Goal: Task Accomplishment & Management: Manage account settings

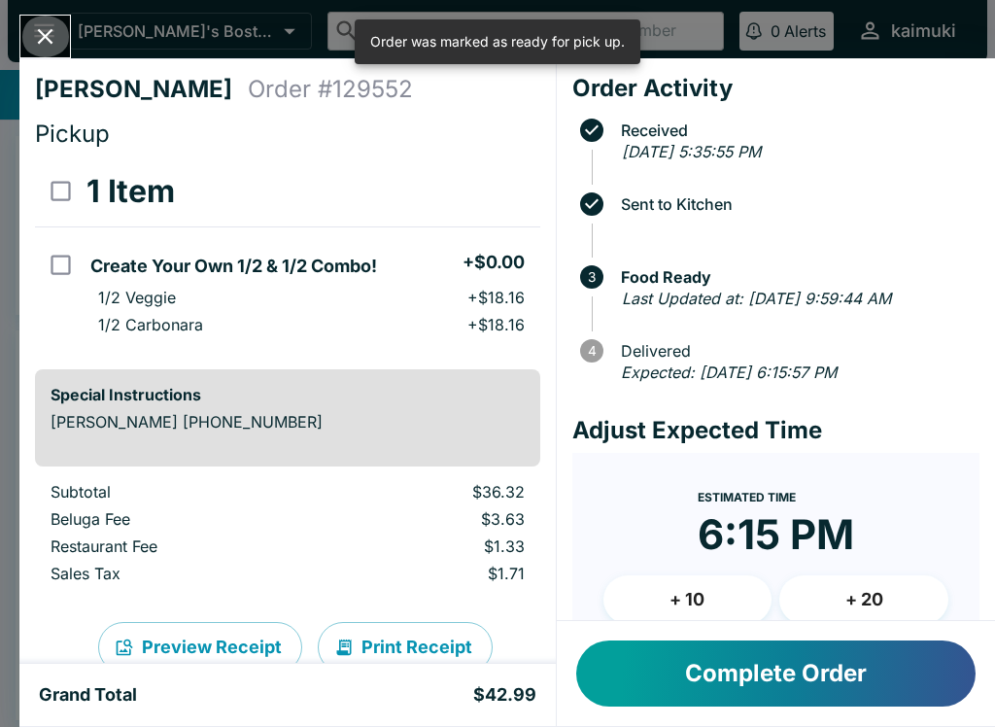
click at [37, 42] on icon "Close" at bounding box center [45, 36] width 26 height 26
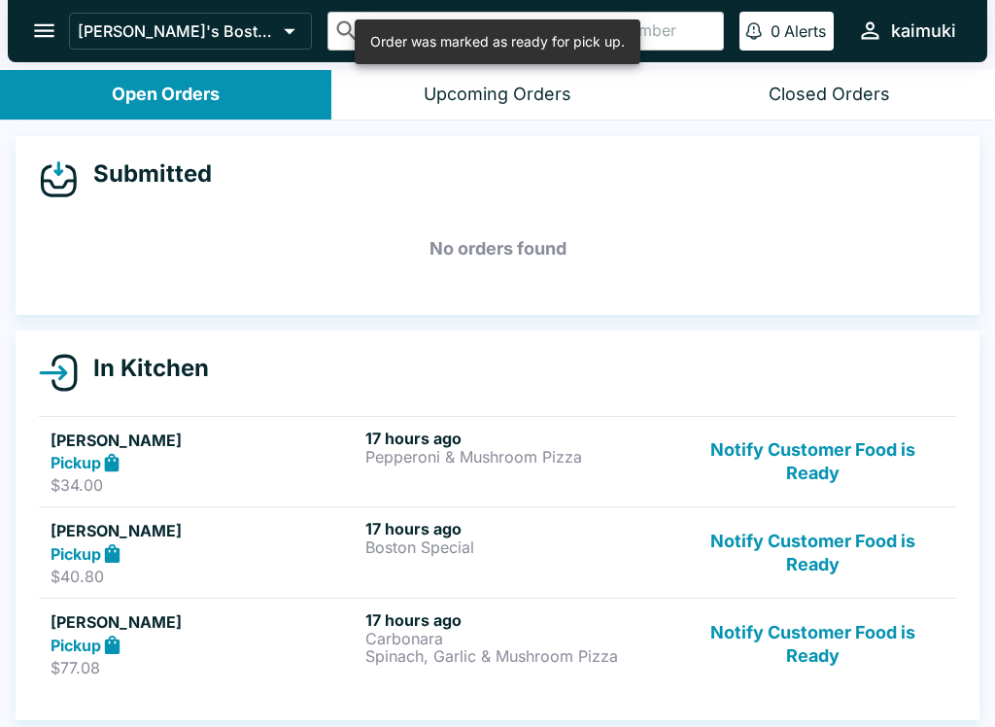
click at [841, 465] on button "Notify Customer Food is Ready" at bounding box center [812, 462] width 263 height 67
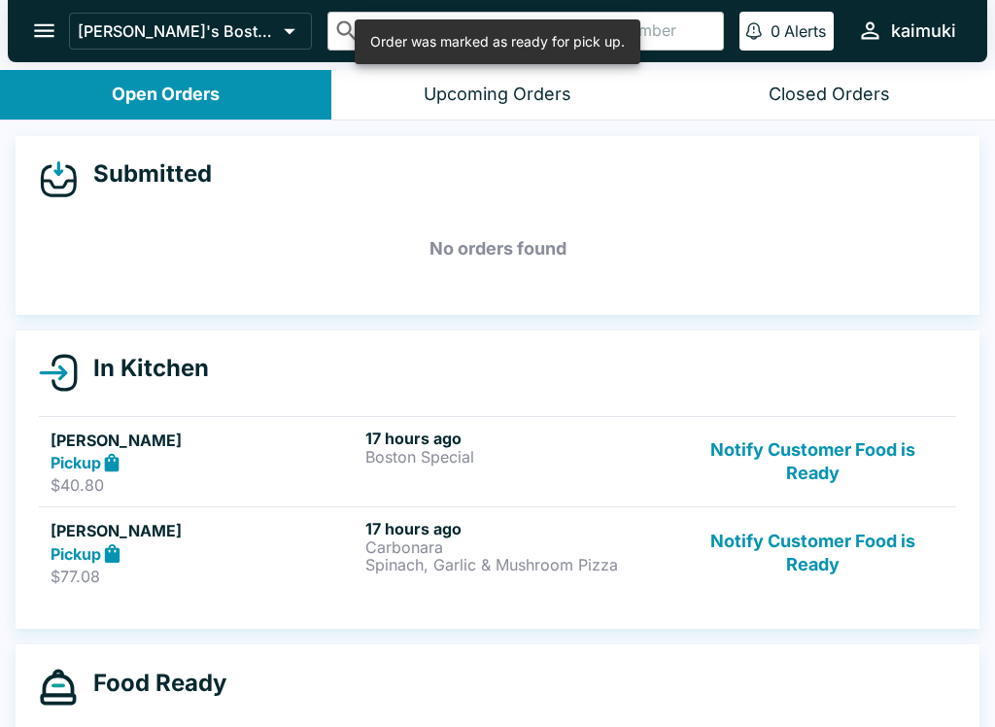
click at [894, 453] on button "Notify Customer Food is Ready" at bounding box center [812, 462] width 263 height 67
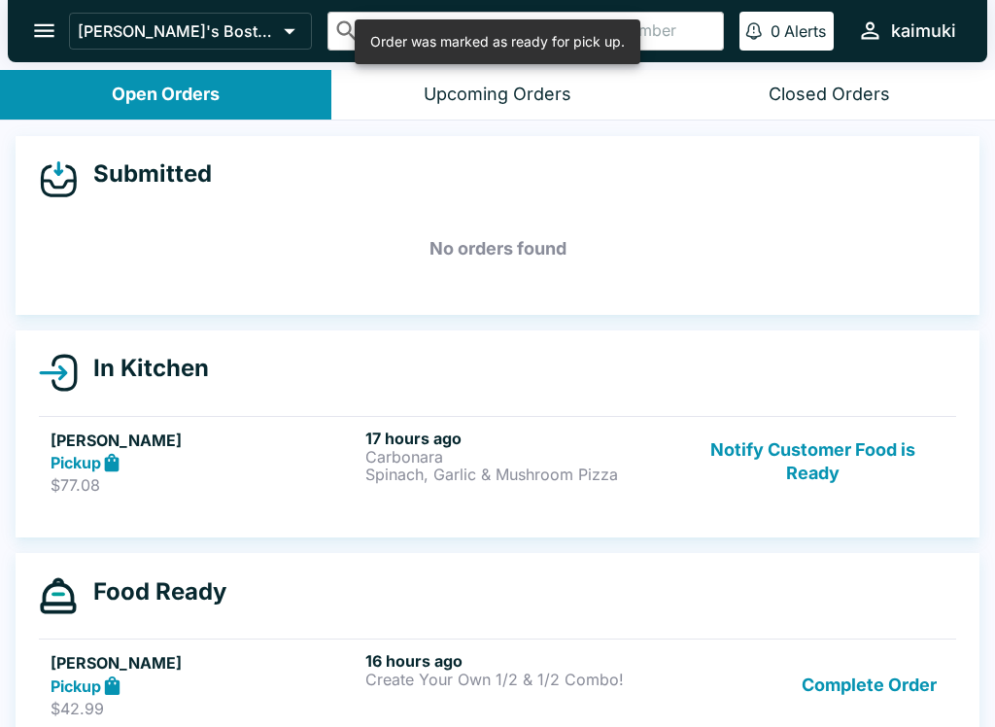
click at [869, 456] on button "Notify Customer Food is Ready" at bounding box center [812, 462] width 263 height 67
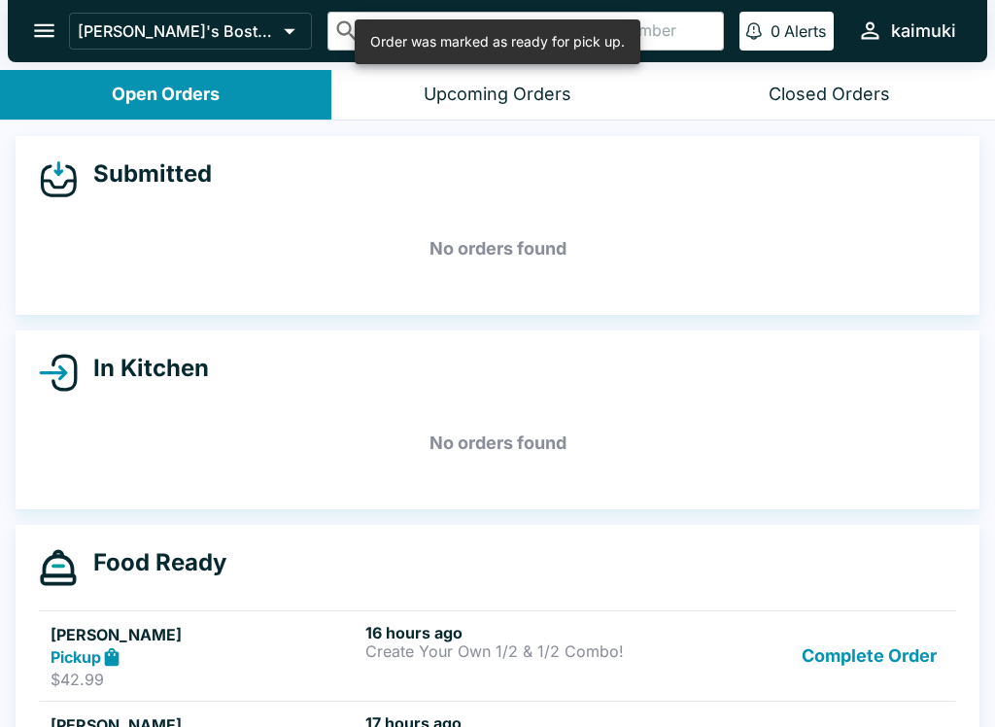
click at [877, 673] on button "Complete Order" at bounding box center [869, 656] width 151 height 67
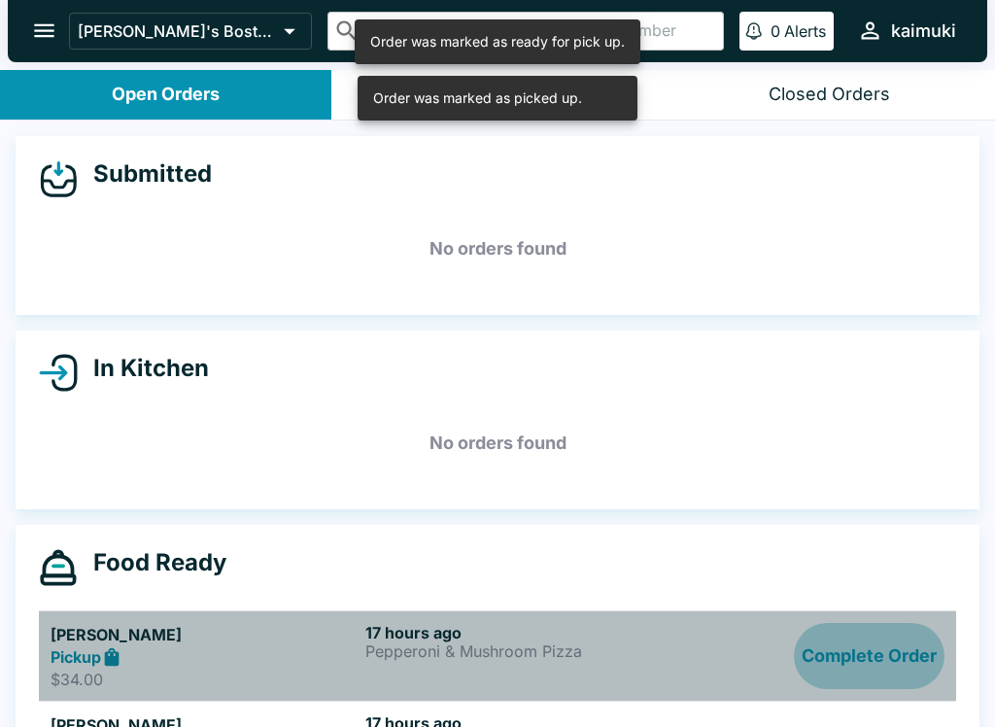
click at [886, 662] on button "Complete Order" at bounding box center [869, 656] width 151 height 67
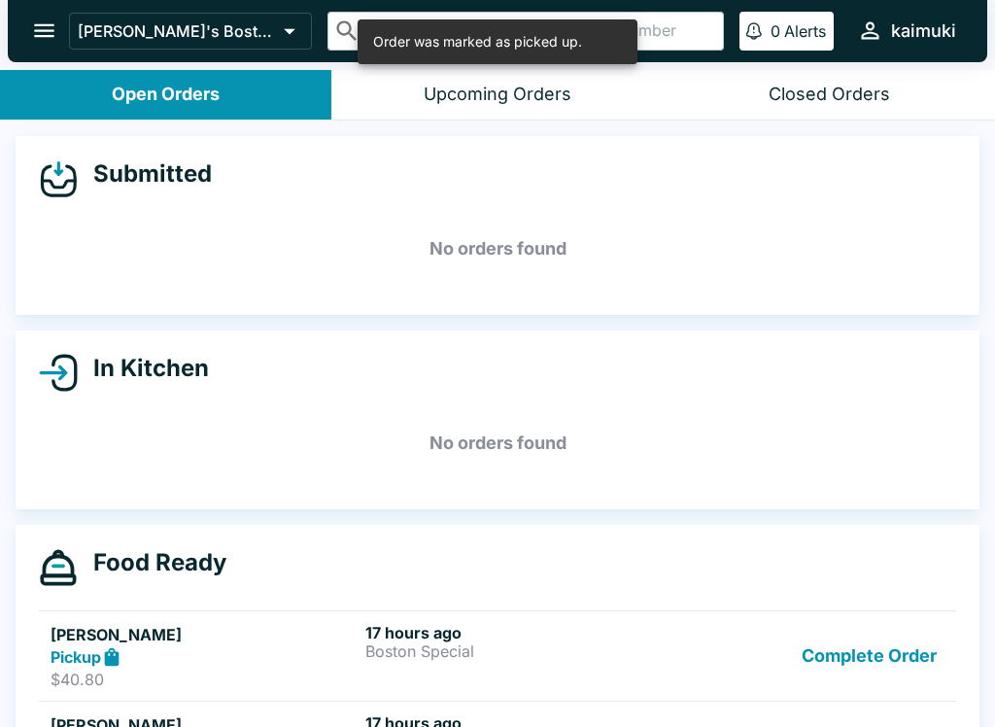
click at [911, 654] on button "Complete Order" at bounding box center [869, 656] width 151 height 67
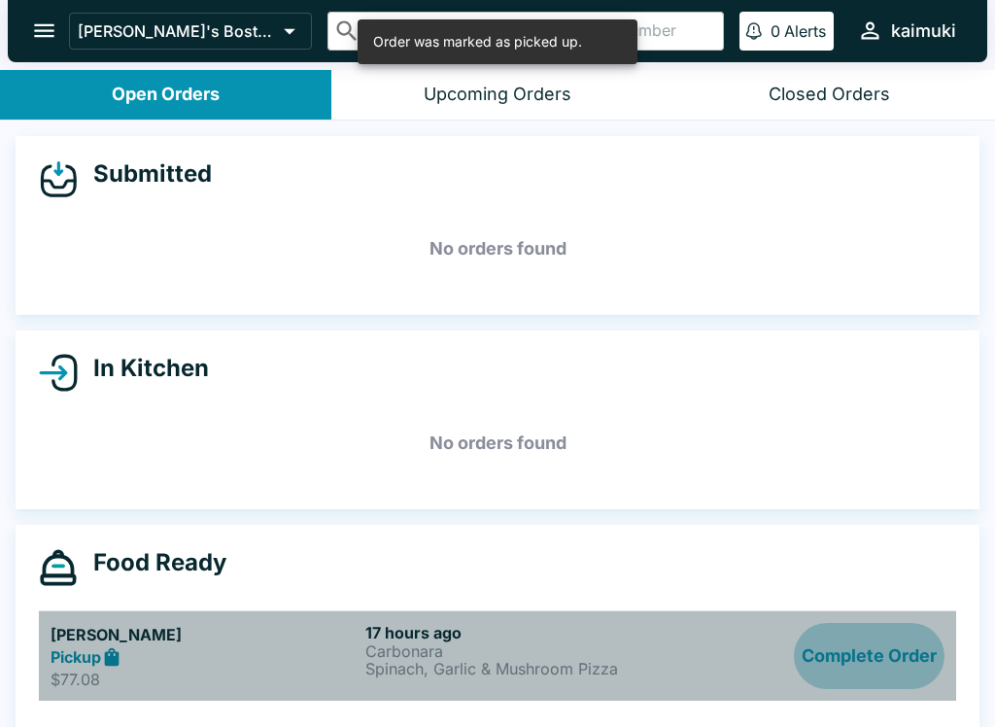
click at [896, 672] on button "Complete Order" at bounding box center [869, 656] width 151 height 67
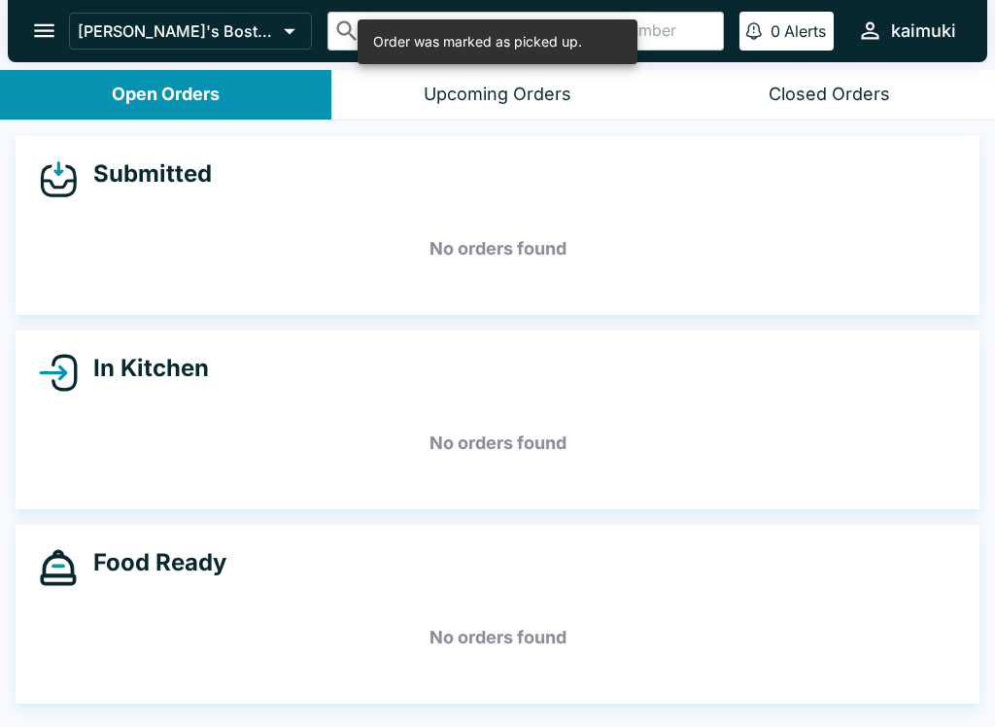
scroll to position [3, 0]
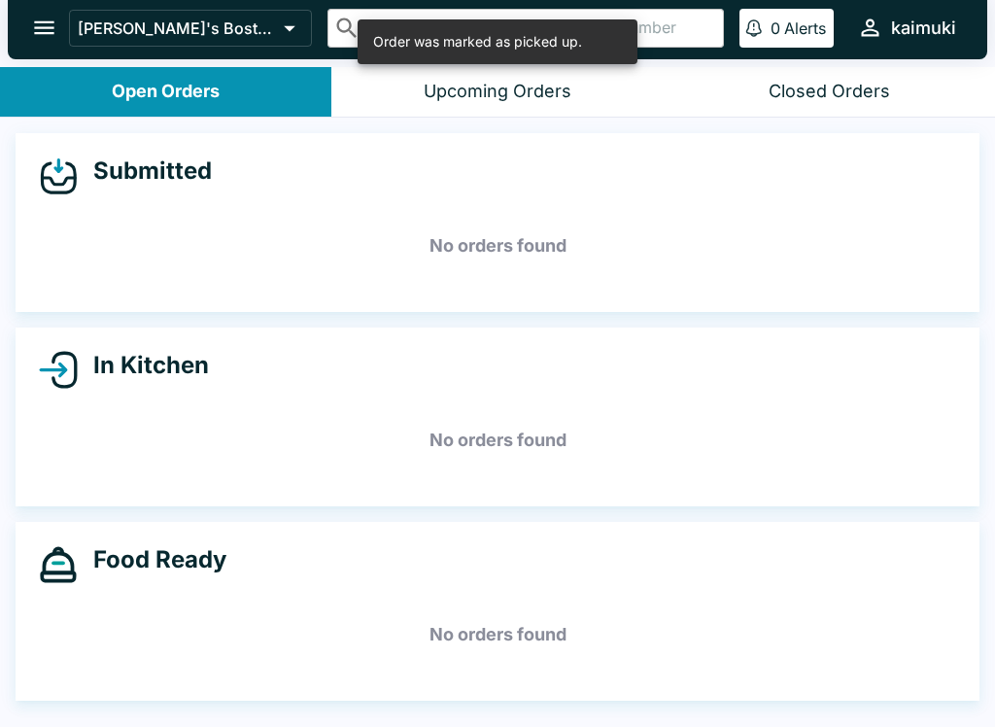
click at [859, 85] on div "Closed Orders" at bounding box center [829, 92] width 121 height 22
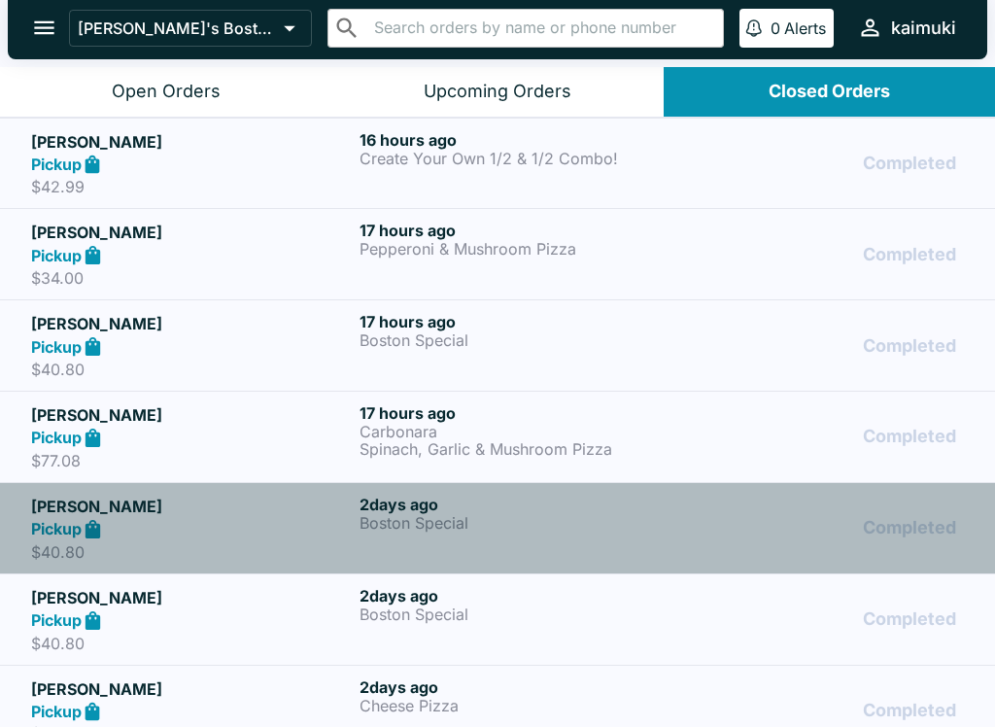
click at [560, 520] on p "Boston Special" at bounding box center [520, 522] width 321 height 17
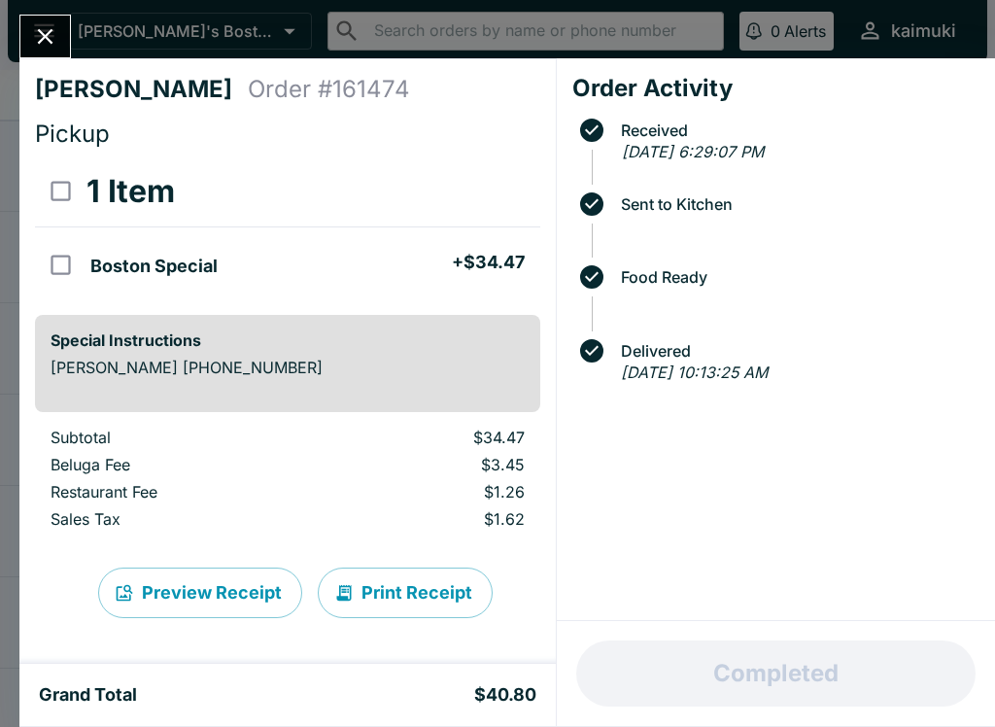
click at [58, 43] on icon "Close" at bounding box center [45, 36] width 26 height 26
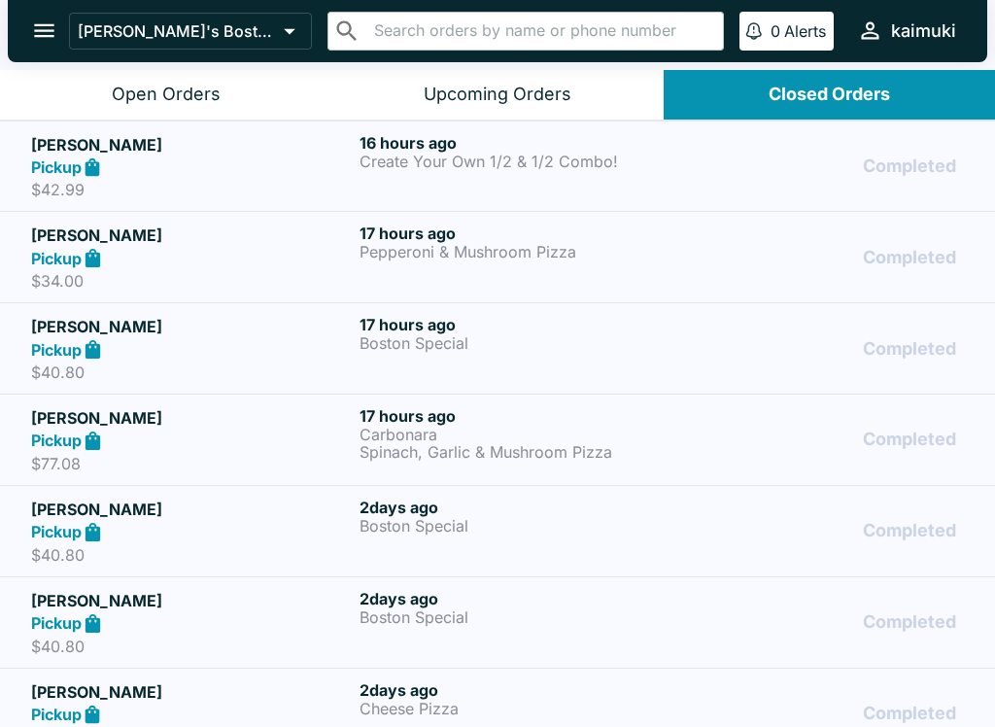
click at [573, 452] on p "Spinach, Garlic & Mushroom Pizza" at bounding box center [520, 451] width 321 height 17
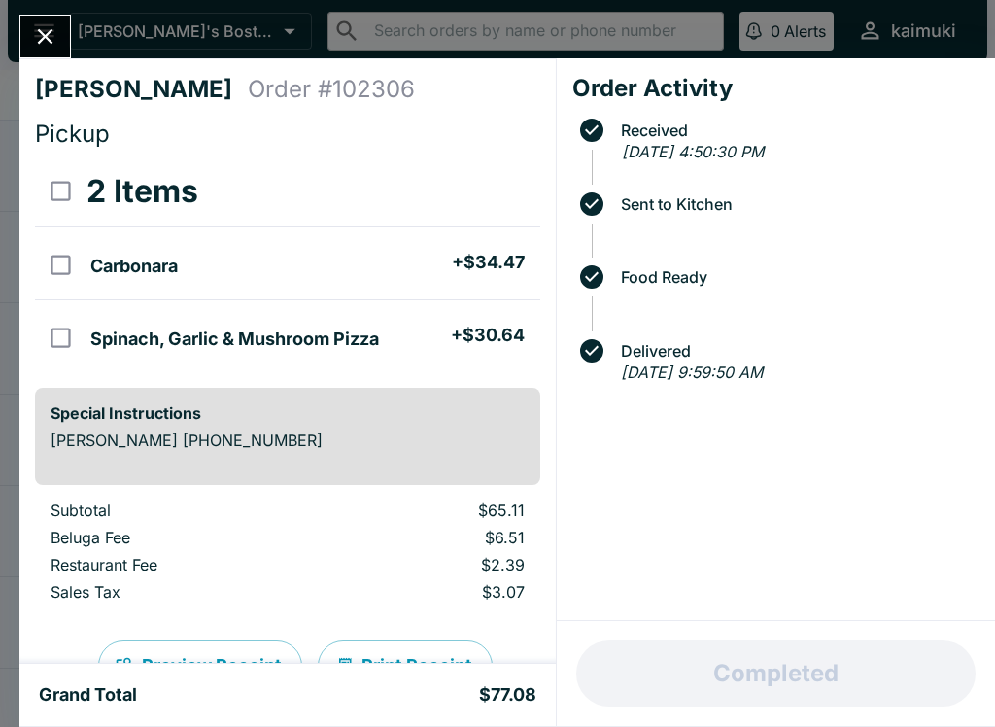
click at [47, 50] on button "Close" at bounding box center [45, 37] width 50 height 42
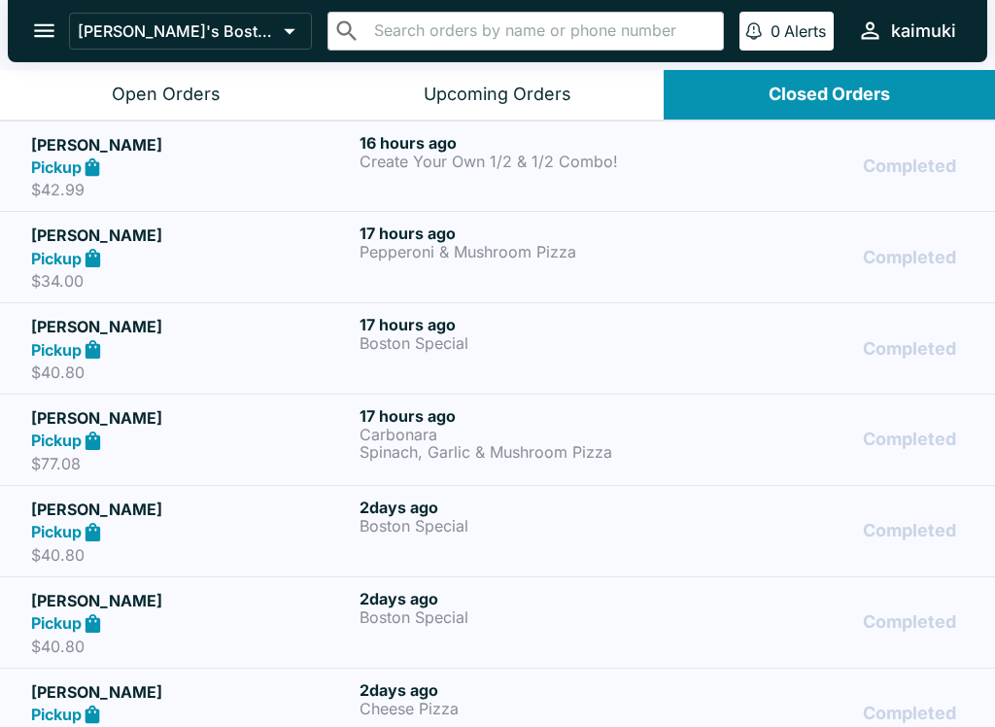
click at [108, 96] on button "Open Orders" at bounding box center [165, 95] width 331 height 50
